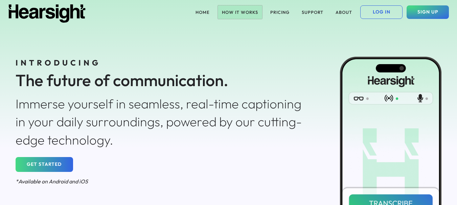
click at [238, 8] on button "HOW IT WORKS" at bounding box center [240, 12] width 44 height 14
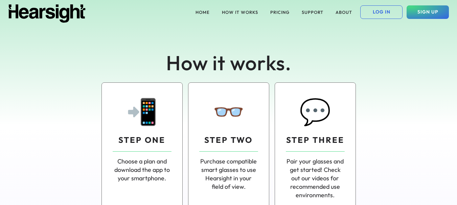
click at [221, 162] on div "Purchase compatible smart glasses to use Hearsight in your field of view." at bounding box center [228, 174] width 59 height 34
click at [297, 165] on div "Pair your glasses and get started! Check out our videos for recommended use env…" at bounding box center [315, 178] width 59 height 43
click at [272, 12] on button "PRICING" at bounding box center [279, 12] width 27 height 14
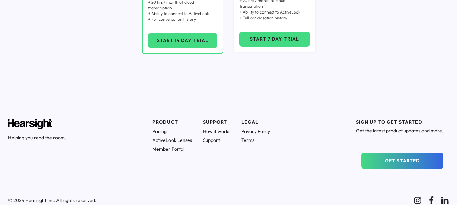
scroll to position [233, 0]
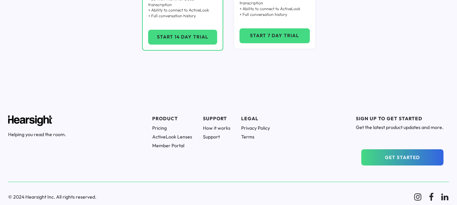
click at [158, 136] on h1 "ActiveLook Lenses" at bounding box center [172, 137] width 40 height 6
